Goal: Use online tool/utility: Utilize a website feature to perform a specific function

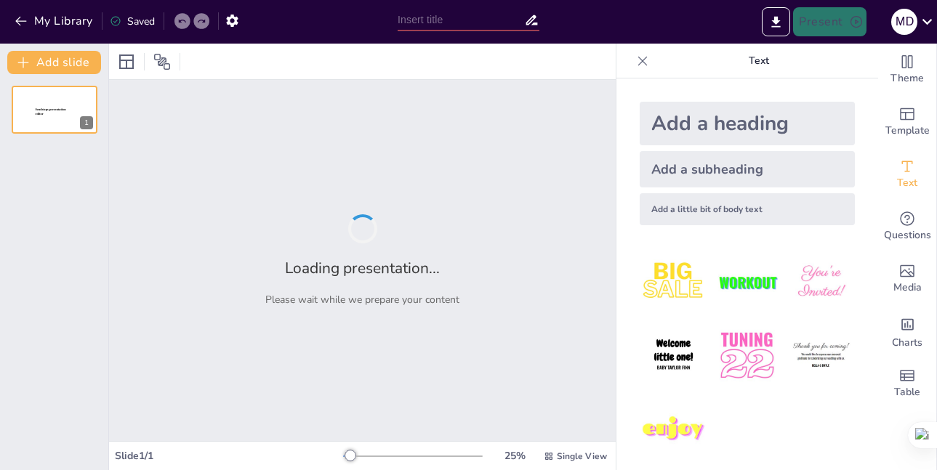
type input "trastorno del sistema respiratorio"
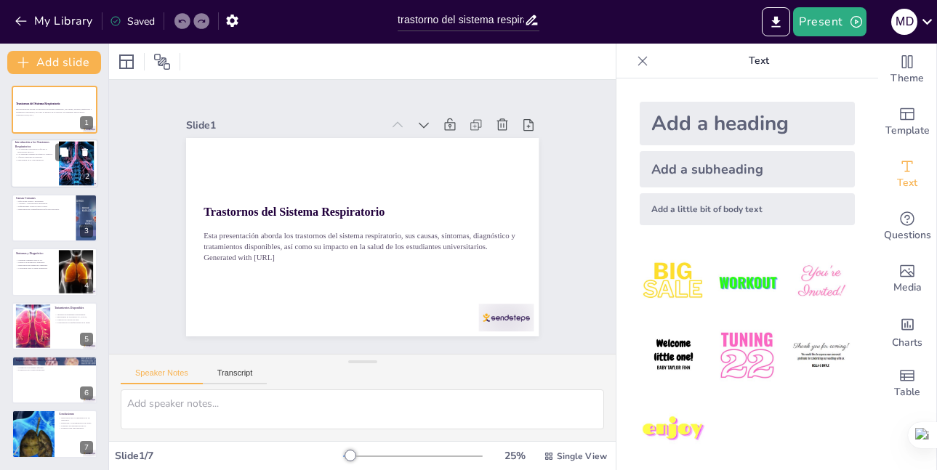
click at [55, 161] on div at bounding box center [54, 164] width 87 height 49
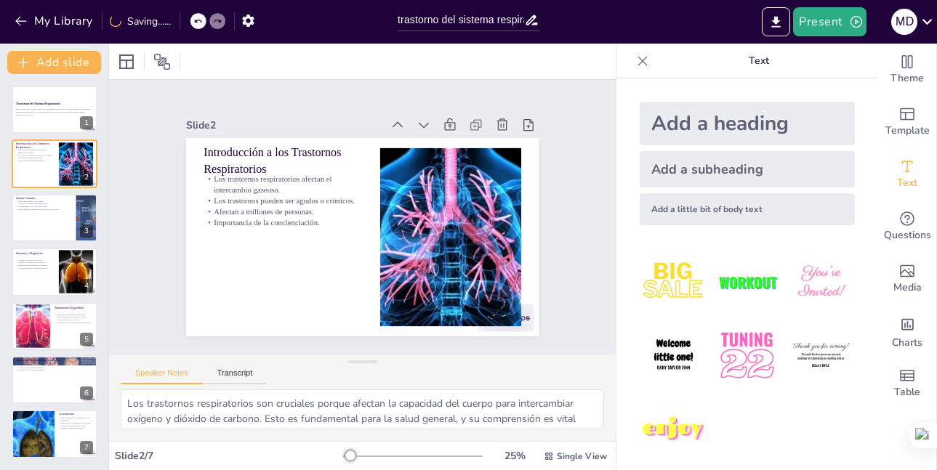
click at [878, 452] on div "Theme Template Text Questions Media Charts Table" at bounding box center [907, 257] width 59 height 427
click at [383, 409] on textarea "Los trastornos respiratorios son cruciales porque afectan la capacidad del cuer…" at bounding box center [363, 410] width 484 height 40
click at [0, 0] on sider-quick-compose-btn at bounding box center [0, 0] width 0 height 0
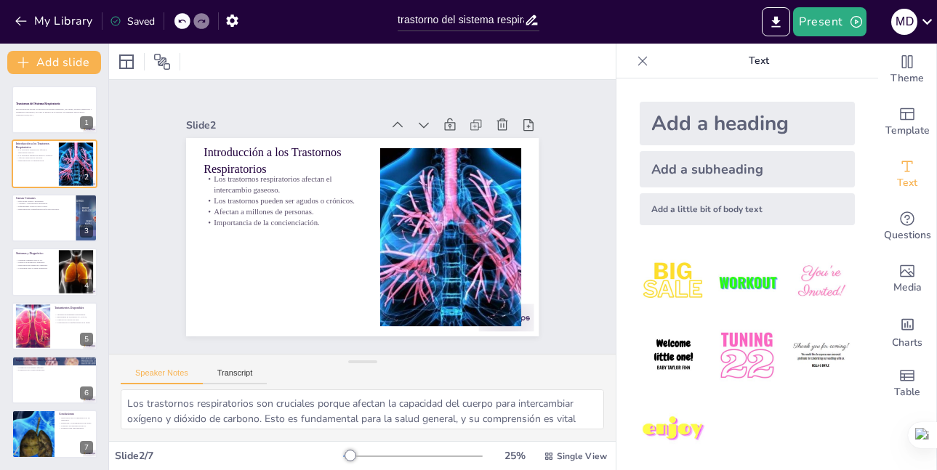
click at [636, 62] on icon at bounding box center [643, 61] width 15 height 15
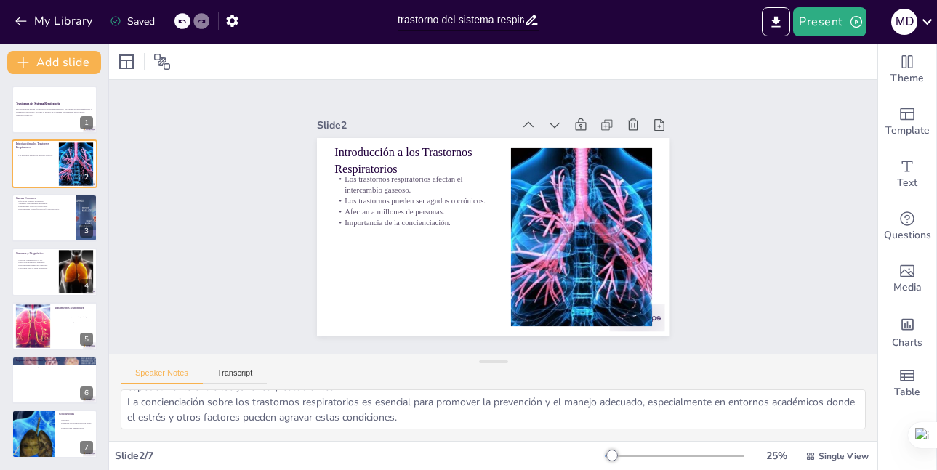
scroll to position [95, 0]
drag, startPoint x: 47, startPoint y: 216, endPoint x: 47, endPoint y: 207, distance: 8.7
click at [47, 215] on div at bounding box center [54, 217] width 87 height 49
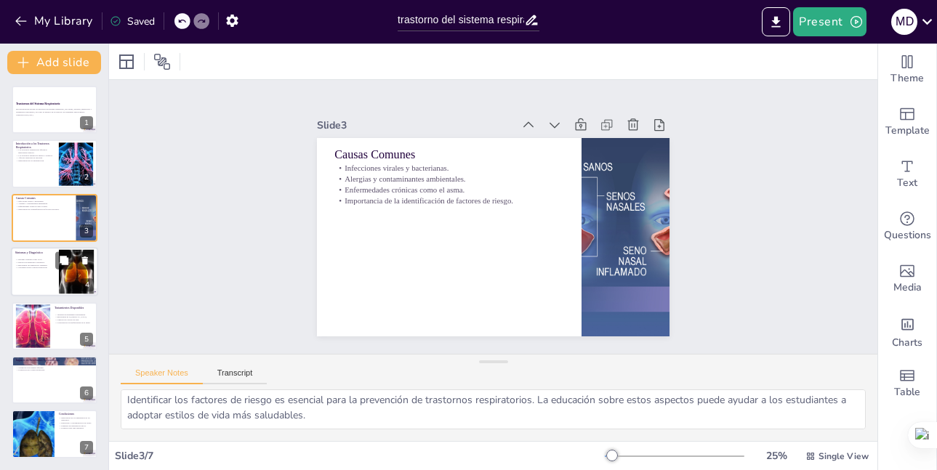
click at [23, 257] on div "Síntomas comunes como la tos. Métodos de diagnóstico utilizados. Importancia de…" at bounding box center [34, 264] width 39 height 15
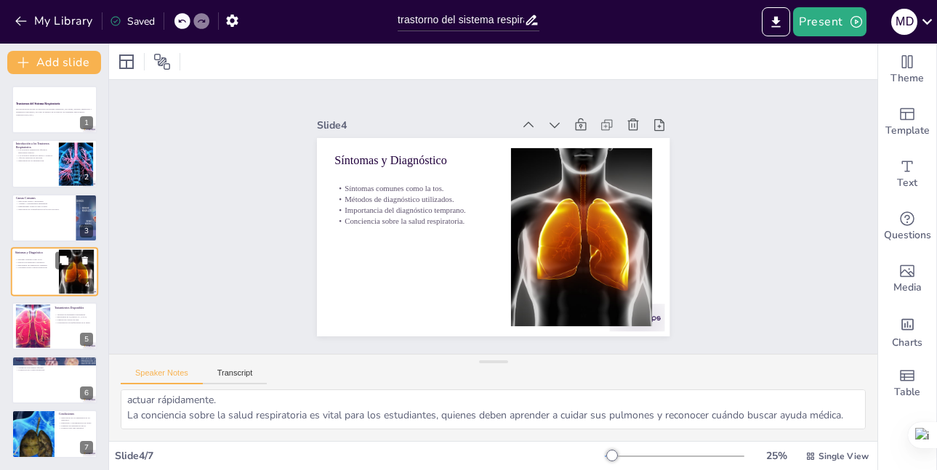
scroll to position [80, 0]
click at [31, 340] on div at bounding box center [32, 326] width 69 height 44
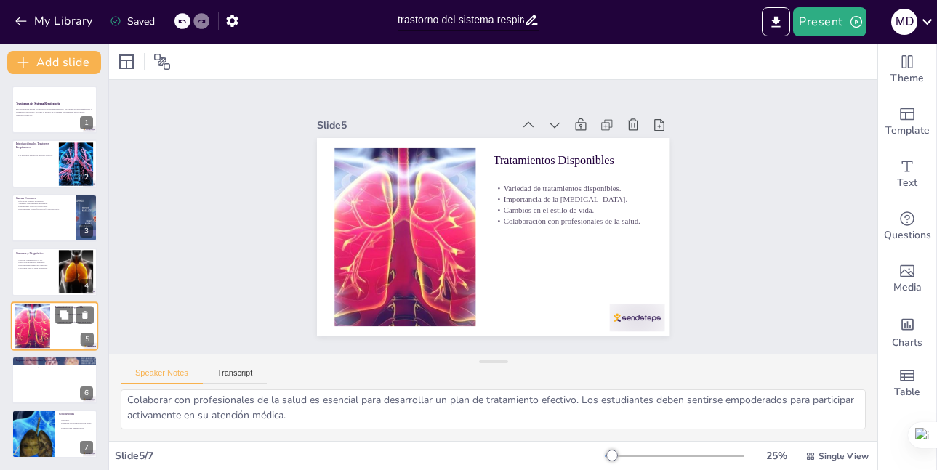
scroll to position [95, 0]
click at [28, 372] on div at bounding box center [54, 380] width 87 height 49
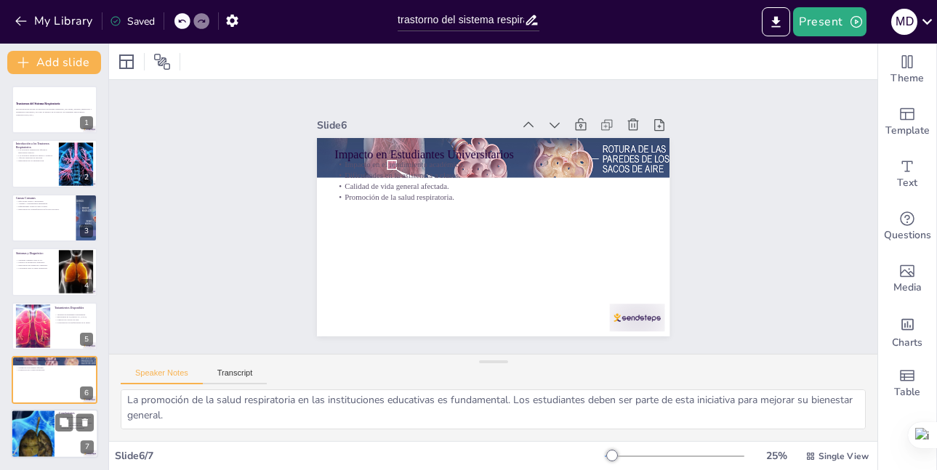
click at [50, 419] on div at bounding box center [33, 434] width 138 height 49
type textarea "Comprender los trastornos respiratorios es esencial para la prevención y el tra…"
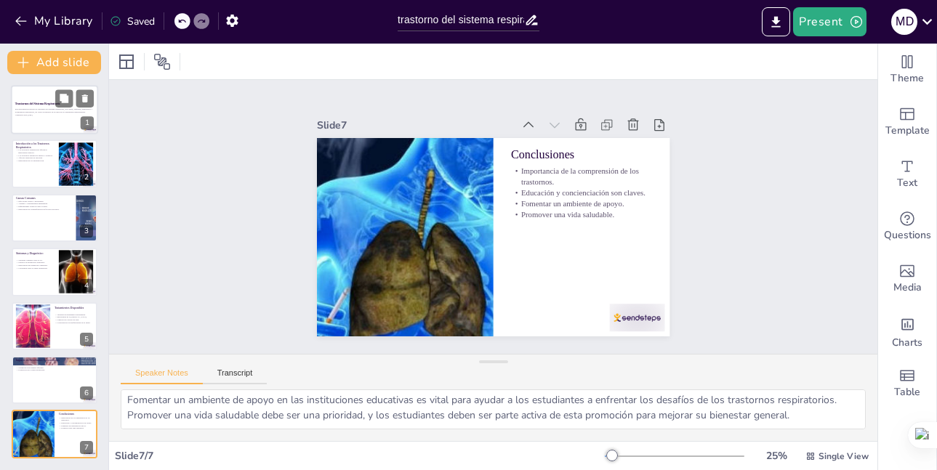
click at [61, 112] on p "Esta presentación aborda los trastornos del sistema respiratorio, sus causas, s…" at bounding box center [54, 110] width 79 height 5
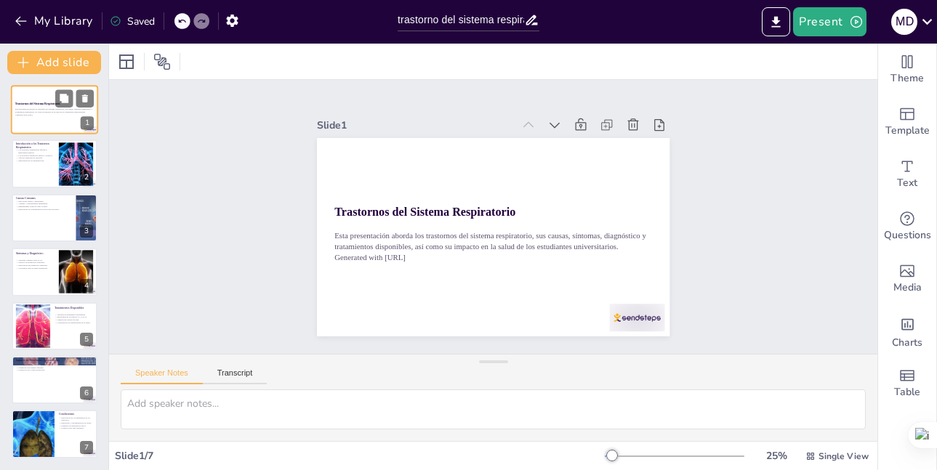
scroll to position [0, 0]
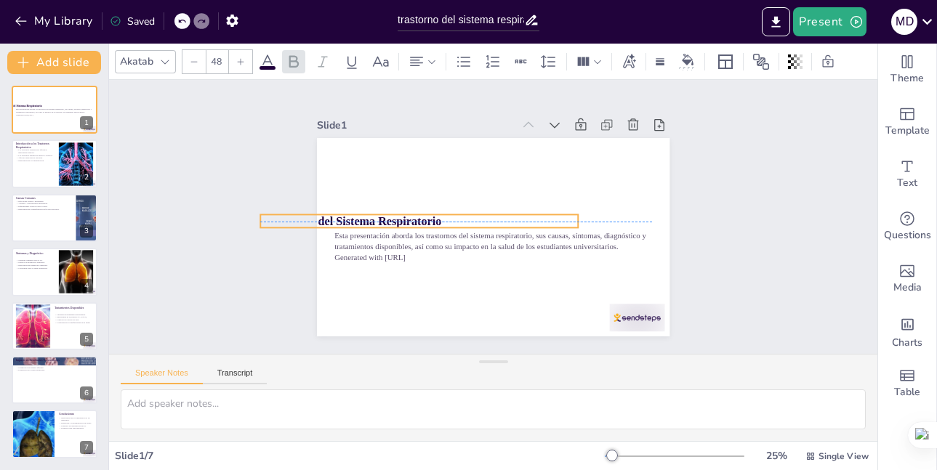
drag, startPoint x: 510, startPoint y: 209, endPoint x: 436, endPoint y: 212, distance: 74.2
click at [436, 213] on p "Trastornos del Sistema Respiratorio" at bounding box center [419, 213] width 318 height 49
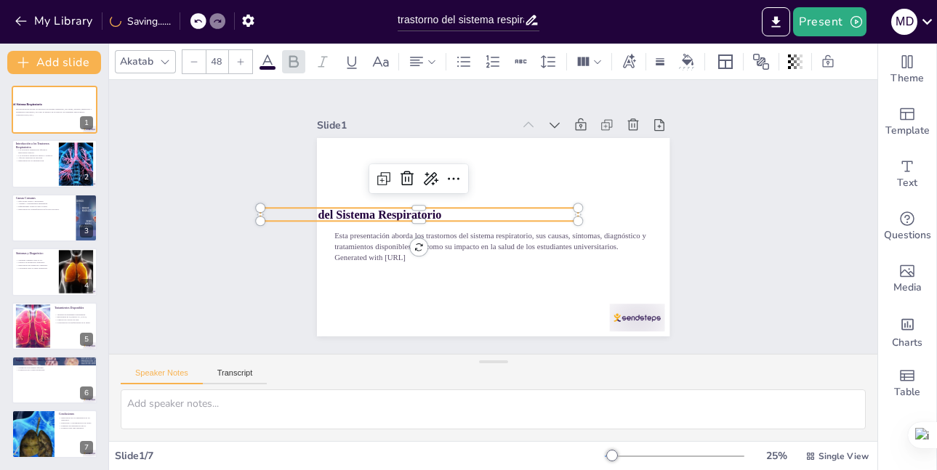
click at [444, 204] on p "Trastornos del Sistema Respiratorio" at bounding box center [421, 238] width 307 height 114
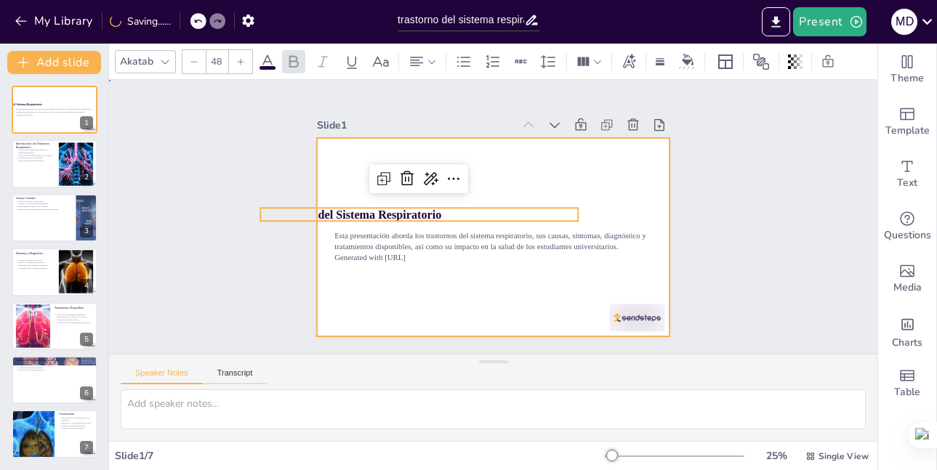
click at [510, 178] on div at bounding box center [513, 219] width 234 height 372
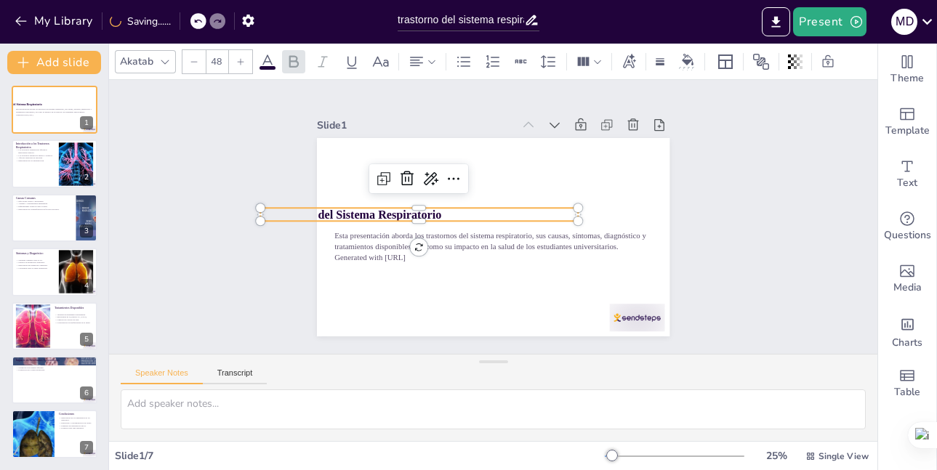
click at [505, 170] on strong "Trastornos del Sistema Respiratorio" at bounding box center [539, 82] width 68 height 176
click at [432, 211] on p "Trastornos del Sistema Respiratorio" at bounding box center [568, 219] width 318 height 17
drag, startPoint x: 433, startPoint y: 212, endPoint x: 237, endPoint y: 222, distance: 196.6
click at [237, 222] on div "Slide 1 Esta presentación aborda los trastornos del sistema respiratorio, sus c…" at bounding box center [493, 217] width 793 height 353
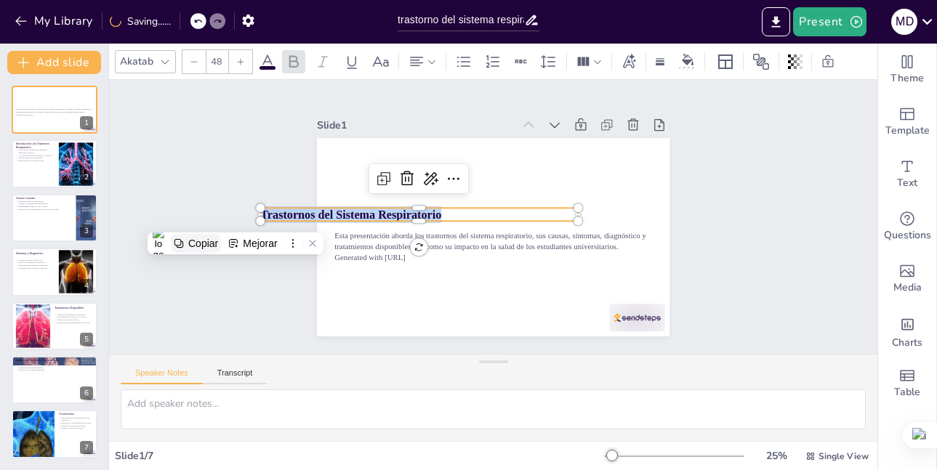
click at [214, 245] on div "Copiar" at bounding box center [203, 244] width 30 height 12
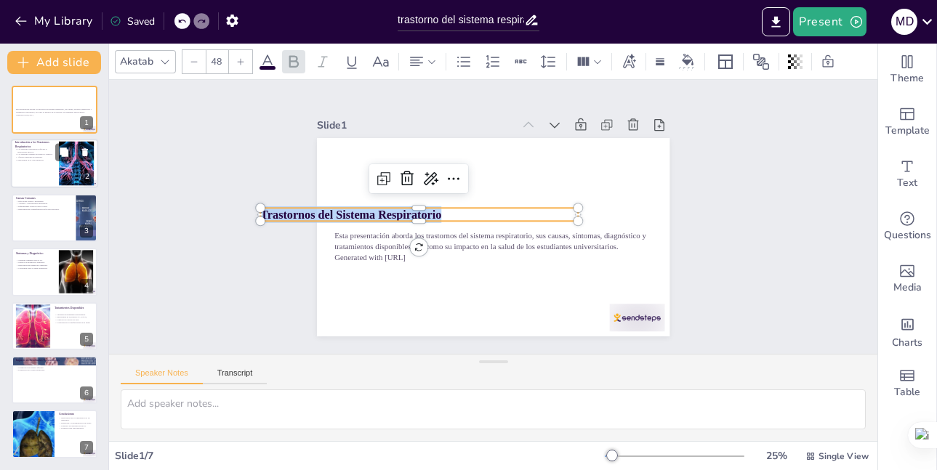
click at [41, 152] on p "Los trastornos respiratorios afectan el intercambio gaseoso." at bounding box center [34, 150] width 39 height 5
type textarea "Los trastornos respiratorios son cruciales porque afectan la capacidad del cuer…"
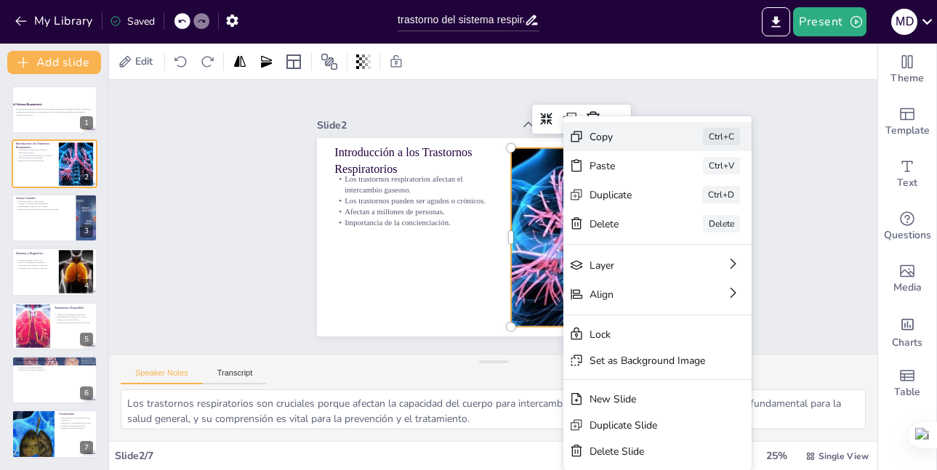
click at [558, 417] on div "Copy" at bounding box center [544, 454] width 28 height 74
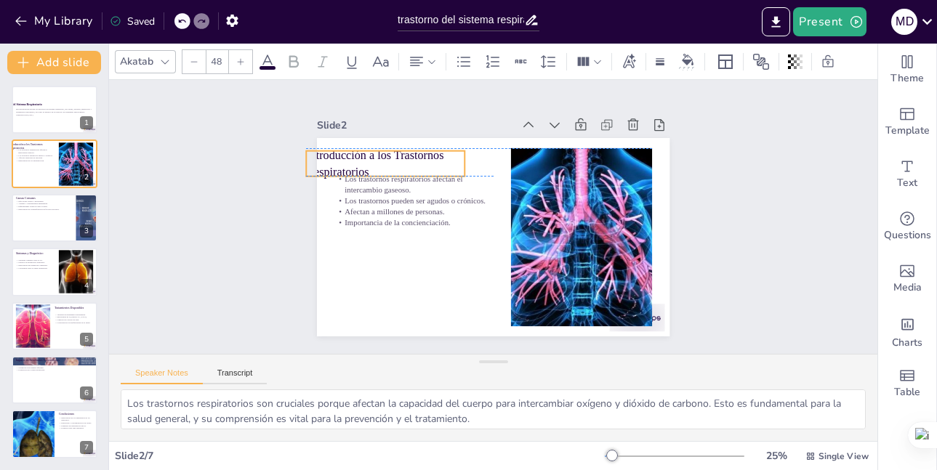
drag, startPoint x: 390, startPoint y: 164, endPoint x: 361, endPoint y: 162, distance: 28.4
click at [379, 162] on p "Introducción a los Trastornos Respiratorios" at bounding box center [449, 105] width 140 height 131
click at [379, 159] on p "Introducción a los Trastornos Respiratorios" at bounding box center [449, 105] width 140 height 131
click at [539, 164] on p "Introducción a los Trastornos Respiratorios" at bounding box center [586, 140] width 95 height 159
click at [540, 164] on p "Introducción a los Trastornos Respiratorios" at bounding box center [605, 173] width 131 height 140
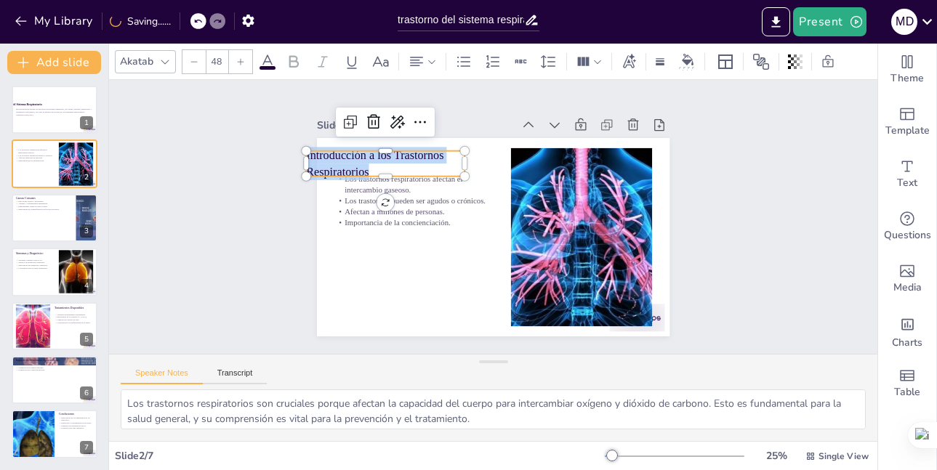
click at [396, 164] on p "Introducción a los Trastornos Respiratorios" at bounding box center [461, 101] width 131 height 140
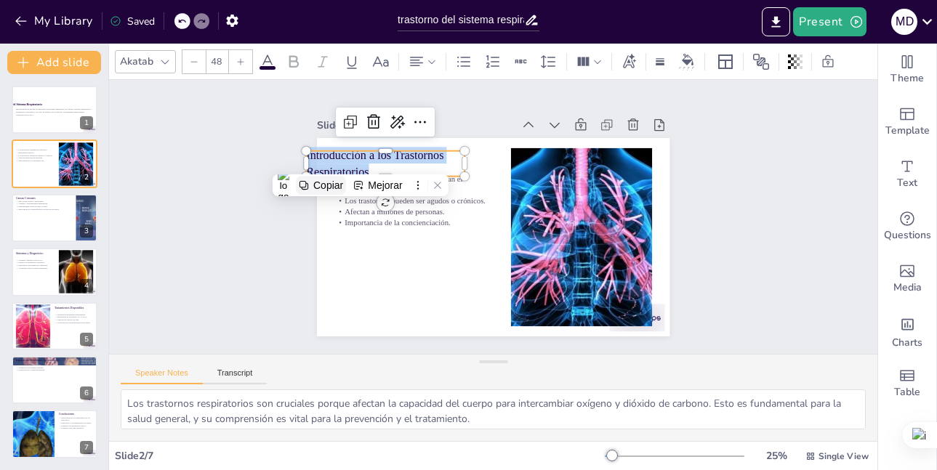
click at [329, 178] on button "Copiar" at bounding box center [321, 185] width 50 height 19
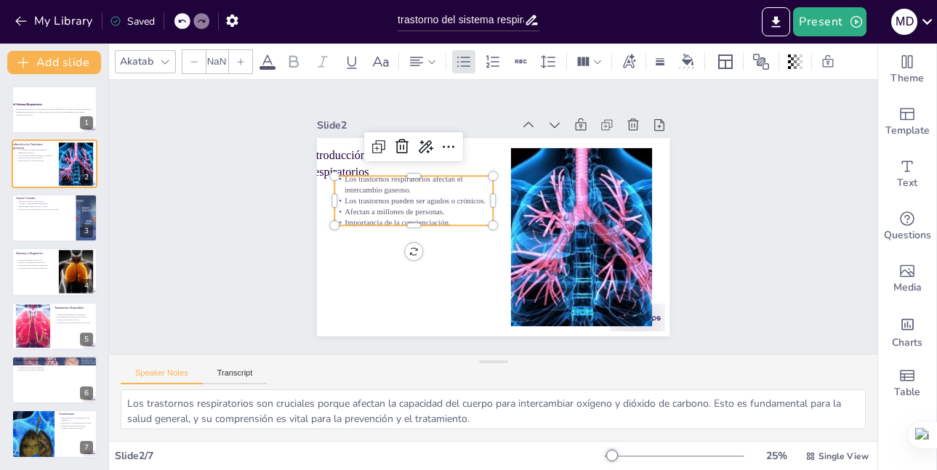
type input "32"
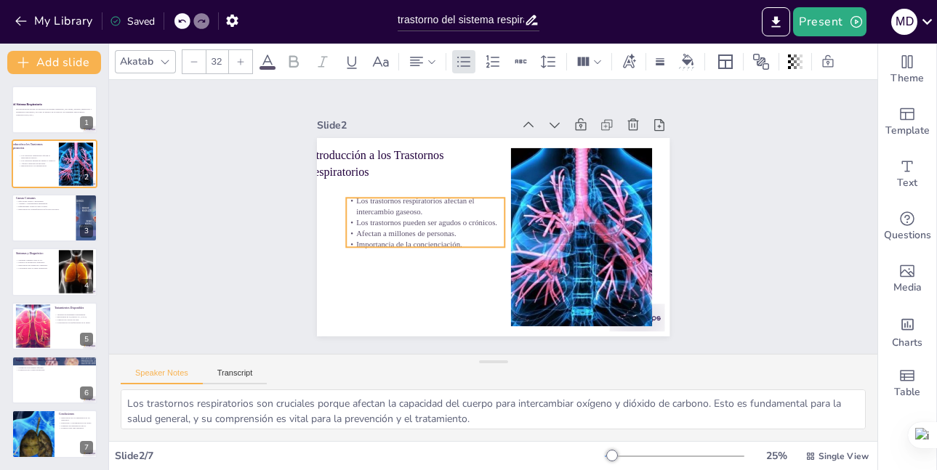
drag, startPoint x: 436, startPoint y: 219, endPoint x: 447, endPoint y: 241, distance: 24.7
click at [447, 238] on p "Importancia de la concienciación." at bounding box center [447, 161] width 60 height 154
click at [460, 228] on p "Importancia de la concienciación." at bounding box center [465, 149] width 11 height 159
click at [492, 241] on p "Importancia de la concienciación." at bounding box center [567, 219] width 150 height 75
click at [478, 188] on div at bounding box center [557, 174] width 159 height 28
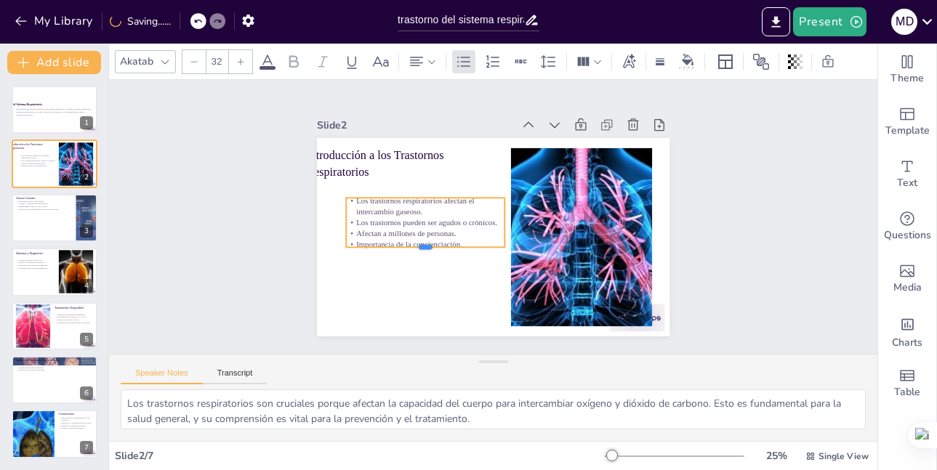
click at [437, 237] on p "Importancia de la concienciación." at bounding box center [443, 270] width 150 height 75
click at [461, 207] on p "Importancia de la concienciación." at bounding box center [523, 149] width 125 height 114
drag, startPoint x: 428, startPoint y: 241, endPoint x: 417, endPoint y: 252, distance: 14.4
click at [457, 226] on p "Importancia de la concienciación." at bounding box center [471, 146] width 28 height 159
click at [476, 178] on div at bounding box center [555, 156] width 158 height 44
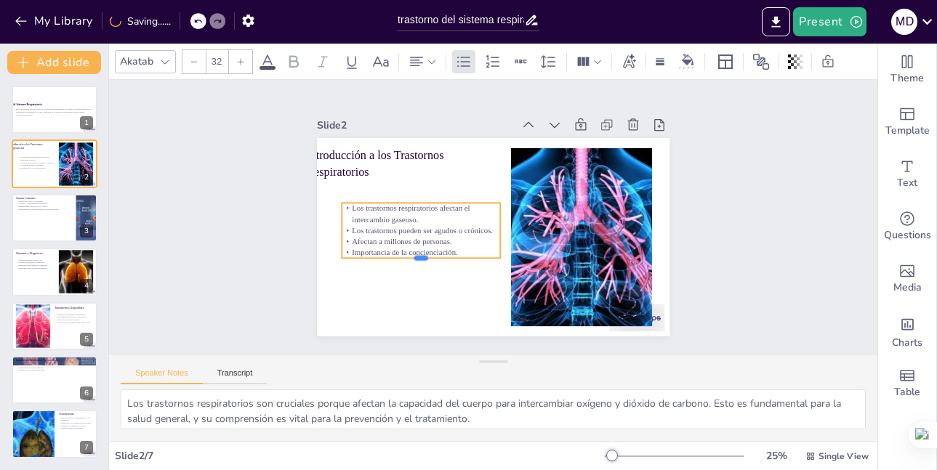
click at [446, 199] on div at bounding box center [497, 130] width 103 height 135
click at [472, 241] on p "Importancia de la concienciación." at bounding box center [417, 245] width 159 height 28
click at [472, 206] on p "Importancia de la concienciación." at bounding box center [507, 138] width 103 height 135
click at [460, 247] on p "Importancia de la concienciación." at bounding box center [442, 278] width 150 height 75
click at [496, 236] on p "Importancia de la concienciación." at bounding box center [573, 206] width 154 height 60
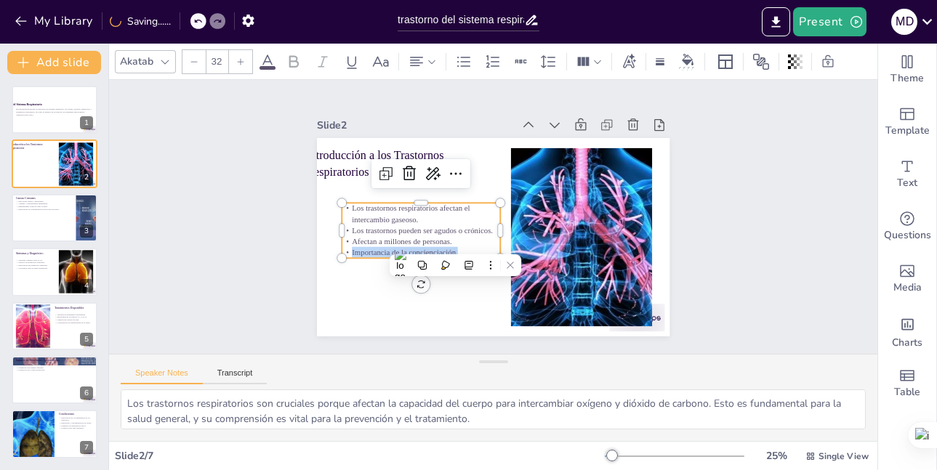
click at [510, 242] on p "Importancia de la concienciación." at bounding box center [567, 246] width 114 height 125
click at [452, 215] on p "Importancia de la concienciación." at bounding box center [482, 137] width 60 height 154
drag, startPoint x: 452, startPoint y: 242, endPoint x: 364, endPoint y: 217, distance: 92.1
click at [422, 217] on div "Los trastornos respiratorios afectan el intercambio gaseoso. Los trastornos pue…" at bounding box center [465, 149] width 87 height 167
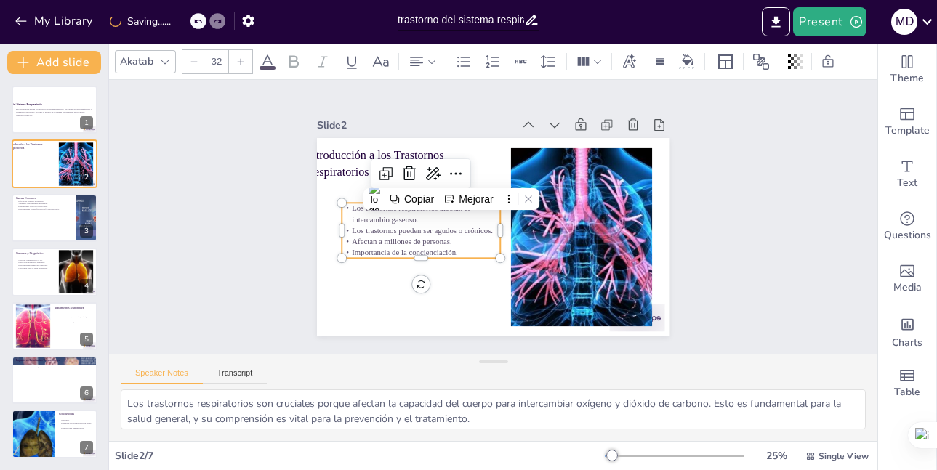
click at [464, 214] on p "Afectan a millones de personas." at bounding box center [508, 142] width 89 height 143
click at [452, 221] on p "Importancia de la concienciación." at bounding box center [466, 141] width 28 height 159
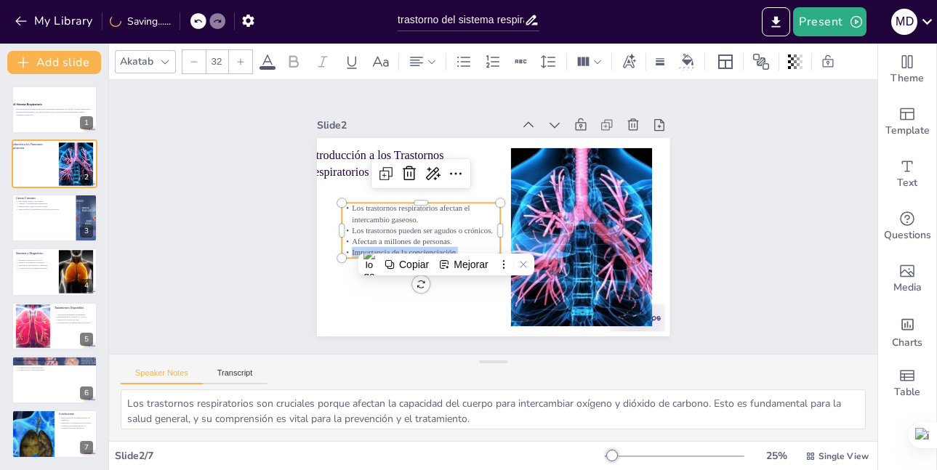
click at [448, 243] on p "Importancia de la concienciación." at bounding box center [414, 203] width 135 height 103
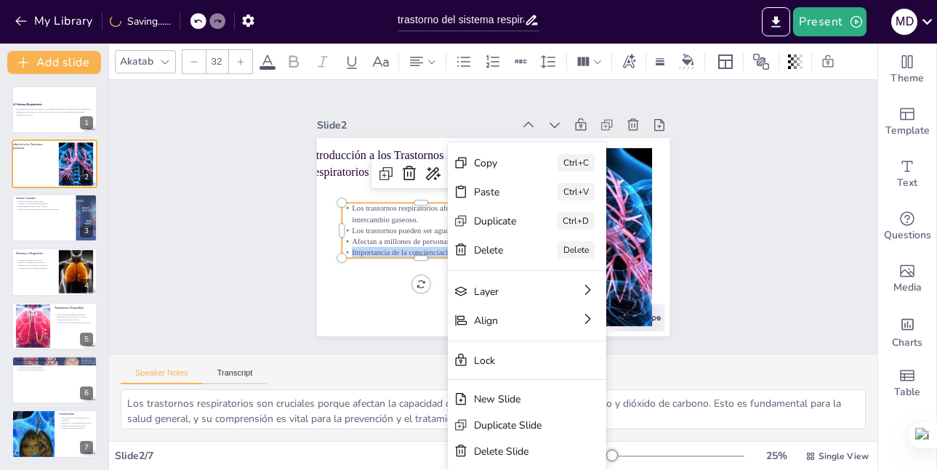
click at [429, 226] on p "Los trastornos pueden ser agudos o crónicos." at bounding box center [445, 161] width 89 height 143
click at [429, 226] on p "Los trastornos pueden ser agudos o crónicos." at bounding box center [442, 271] width 135 height 103
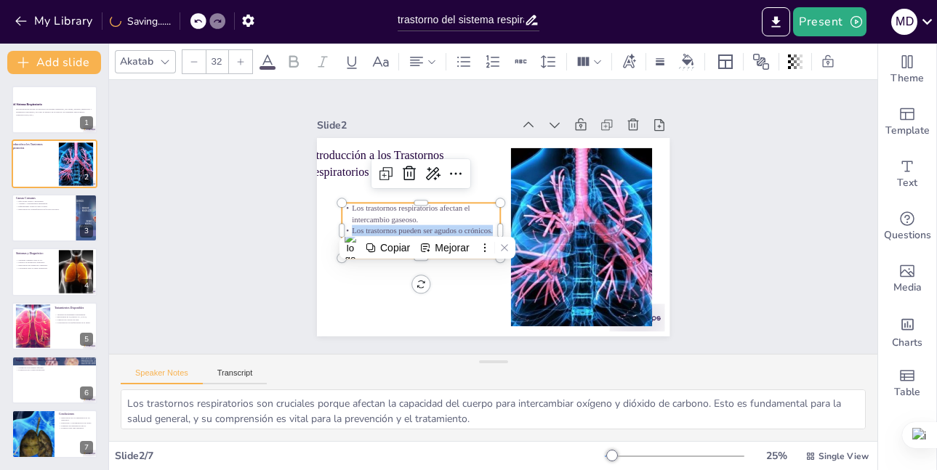
click at [428, 226] on p "Los trastornos pueden ser agudos o crónicos." at bounding box center [445, 161] width 89 height 143
click at [386, 205] on p "Los trastornos respiratorios afectan el intercambio gaseoso." at bounding box center [447, 161] width 123 height 133
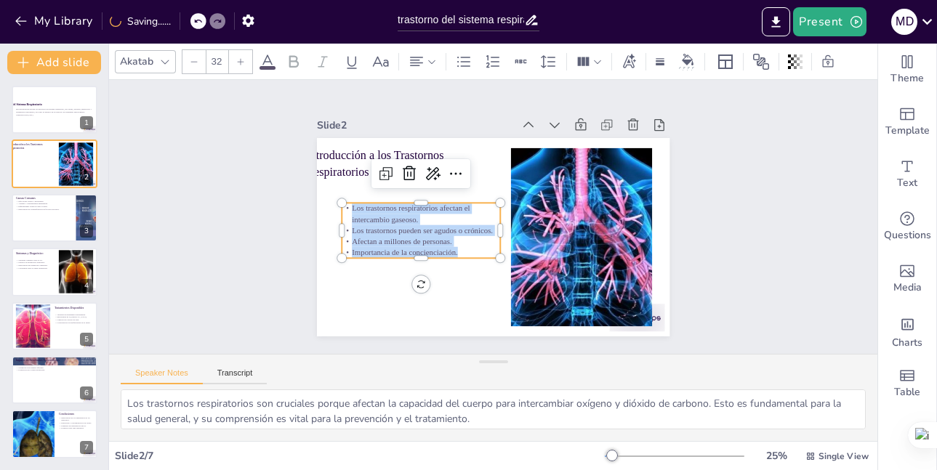
drag, startPoint x: 342, startPoint y: 205, endPoint x: 454, endPoint y: 248, distance: 119.9
click at [479, 248] on div "Los trastornos respiratorios afectan el intercambio gaseoso. Los trastornos pue…" at bounding box center [559, 248] width 161 height 137
click at [404, 266] on button "Copiar" at bounding box center [413, 269] width 50 height 19
